Goal: Obtain resource: Obtain resource

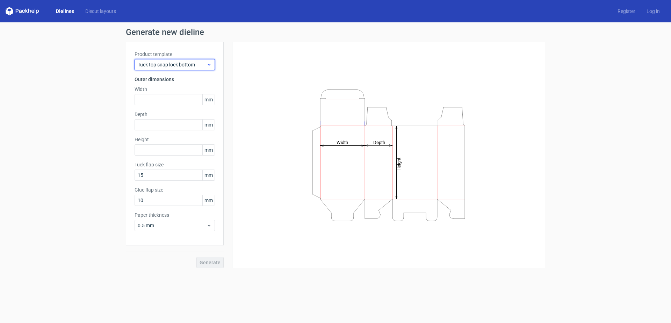
click at [174, 65] on span "Tuck top snap lock bottom" at bounding box center [172, 64] width 69 height 7
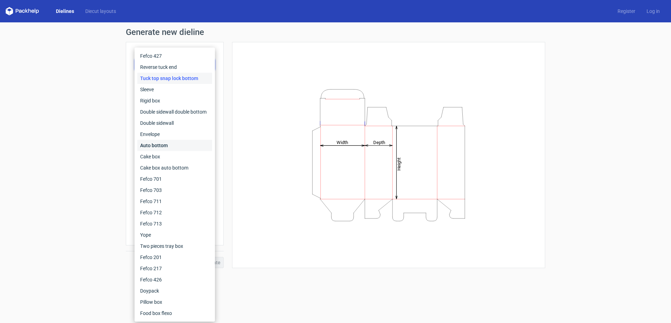
click at [167, 144] on div "Auto bottom" at bounding box center [174, 145] width 75 height 11
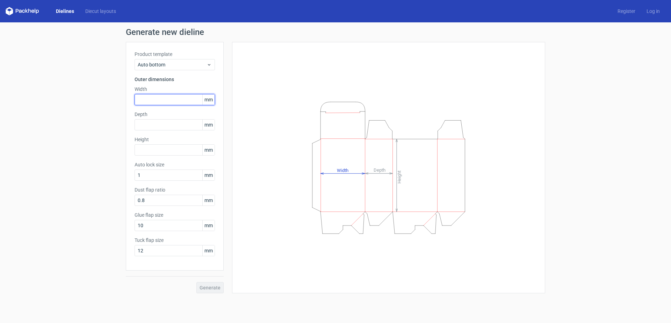
click at [156, 101] on input "text" at bounding box center [175, 99] width 80 height 11
type input "135"
click at [155, 126] on input "text" at bounding box center [175, 124] width 80 height 11
type input "48"
click at [159, 148] on input "text" at bounding box center [175, 149] width 80 height 11
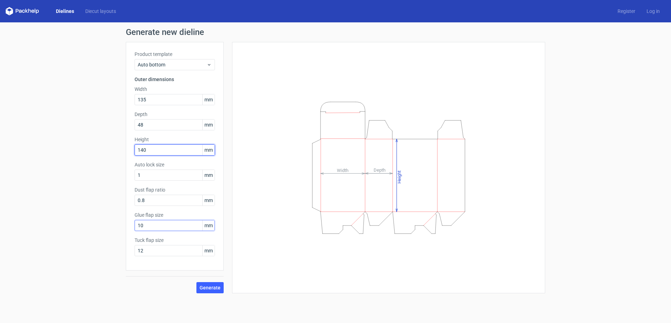
type input "140"
drag, startPoint x: 169, startPoint y: 225, endPoint x: 116, endPoint y: 227, distance: 53.2
click at [116, 227] on div "Generate new dieline Product template Auto bottom Outer dimensions Width 135 mm…" at bounding box center [335, 160] width 671 height 276
type input "14"
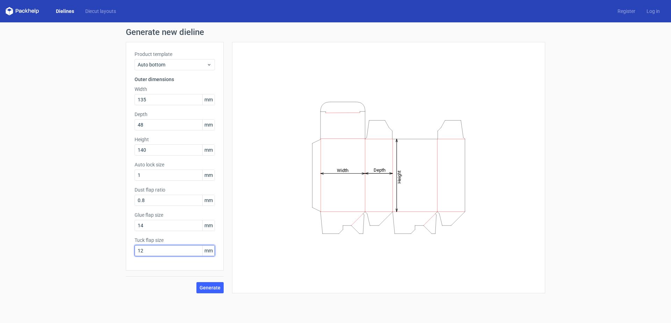
drag, startPoint x: 150, startPoint y: 252, endPoint x: 82, endPoint y: 243, distance: 67.7
click at [82, 243] on div "Generate new dieline Product template Auto bottom Outer dimensions Width 135 mm…" at bounding box center [335, 160] width 671 height 276
type input "15"
click at [218, 288] on span "Generate" at bounding box center [210, 287] width 21 height 5
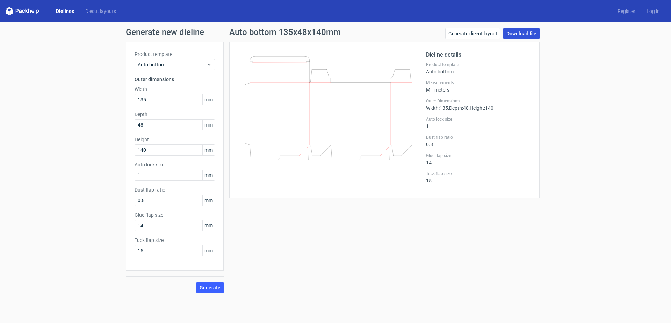
click at [514, 30] on link "Download file" at bounding box center [521, 33] width 36 height 11
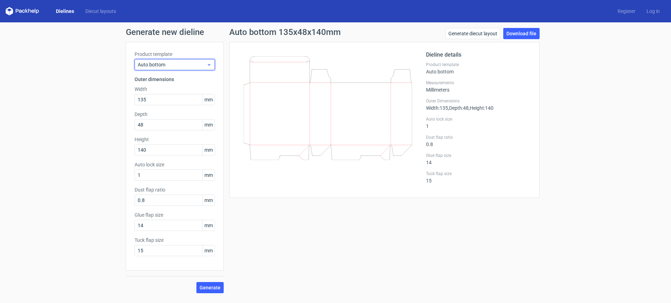
click at [186, 64] on span "Auto bottom" at bounding box center [172, 64] width 69 height 7
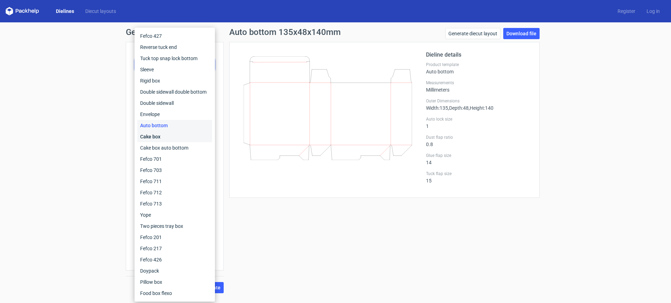
click at [162, 135] on div "Cake box" at bounding box center [174, 136] width 75 height 11
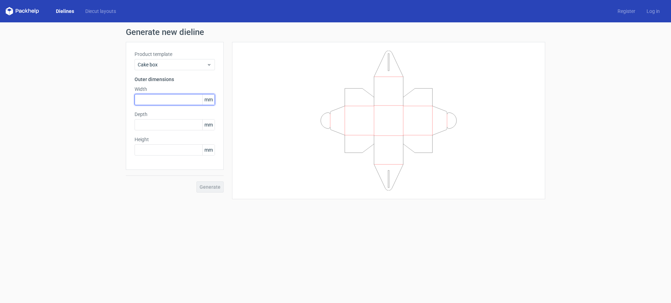
click at [158, 103] on input "text" at bounding box center [175, 99] width 80 height 11
type input "135"
click at [153, 119] on div "Depth mm" at bounding box center [175, 121] width 80 height 20
click at [153, 120] on input "text" at bounding box center [175, 124] width 80 height 11
type input "48"
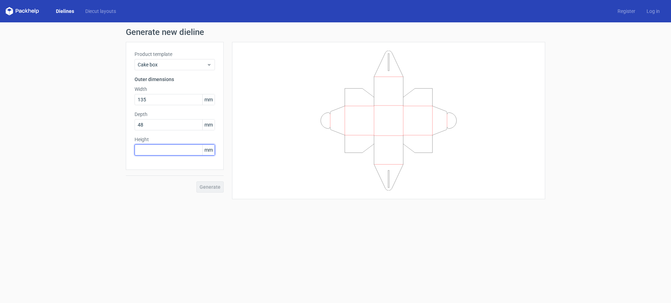
click at [149, 150] on input "text" at bounding box center [175, 149] width 80 height 11
type input "140"
click at [211, 186] on span "Generate" at bounding box center [210, 187] width 21 height 5
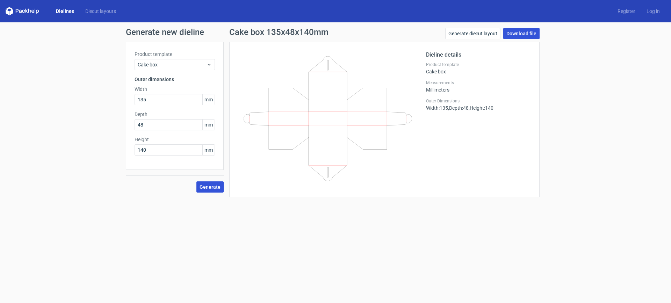
click at [526, 33] on link "Download file" at bounding box center [521, 33] width 36 height 11
click at [180, 67] on span "Cake box" at bounding box center [172, 64] width 69 height 7
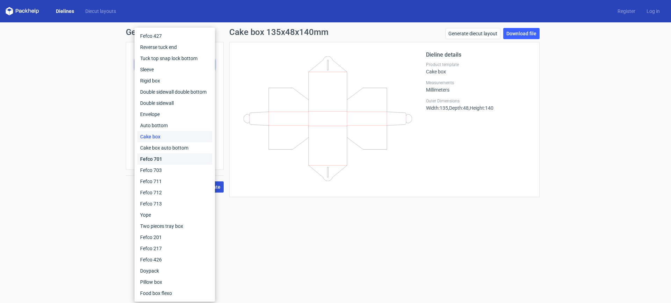
click at [162, 158] on div "Fefco 701" at bounding box center [174, 158] width 75 height 11
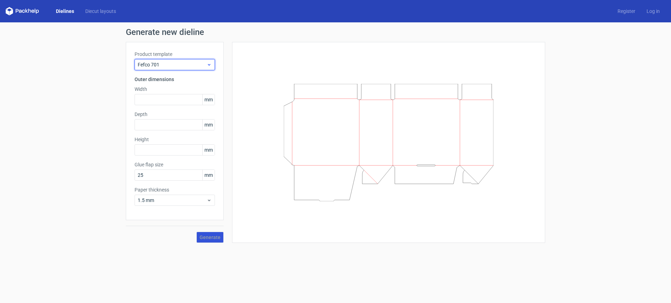
click at [187, 67] on span "Fefco 701" at bounding box center [172, 64] width 69 height 7
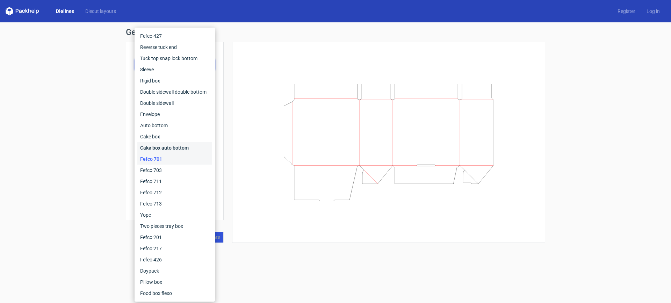
click at [162, 145] on div "Cake box auto bottom" at bounding box center [174, 147] width 75 height 11
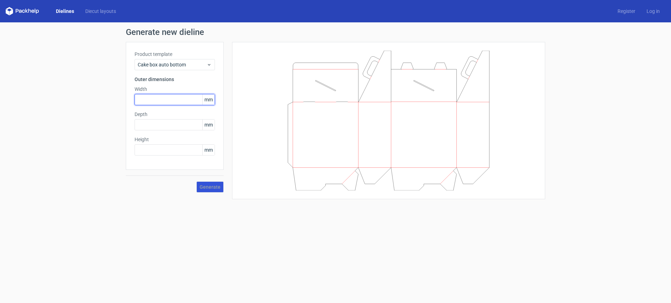
click at [164, 103] on input "text" at bounding box center [175, 99] width 80 height 11
type input "135"
click at [164, 128] on input "text" at bounding box center [175, 124] width 80 height 11
type input "48"
click at [158, 149] on input "text" at bounding box center [175, 149] width 80 height 11
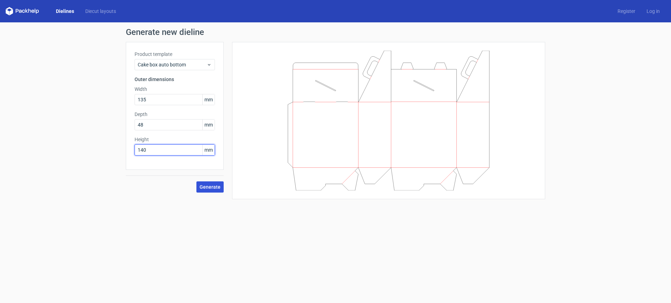
type input "140"
click at [209, 187] on span "Generate" at bounding box center [210, 187] width 21 height 5
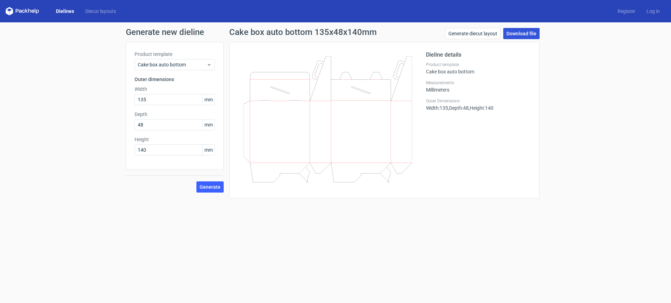
click at [526, 31] on link "Download file" at bounding box center [521, 33] width 36 height 11
